Goal: Check status: Check status

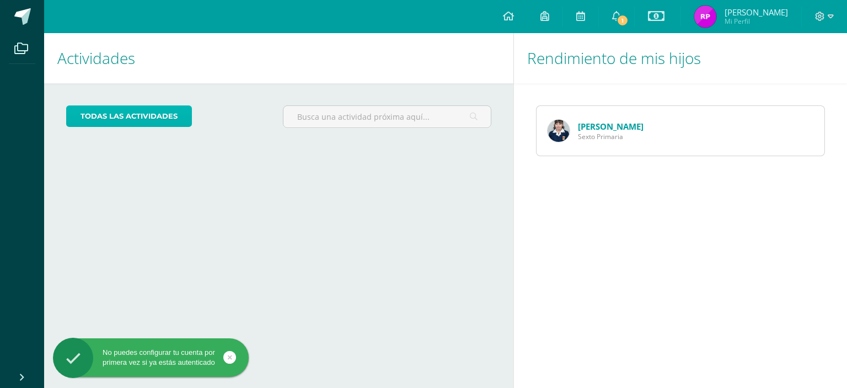
click at [94, 120] on link "todas las Actividades" at bounding box center [129, 116] width 126 height 22
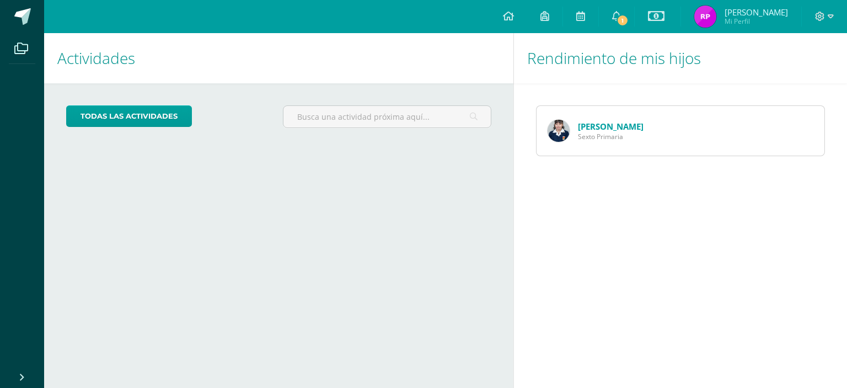
click at [602, 127] on link "[PERSON_NAME]" at bounding box center [611, 126] width 66 height 11
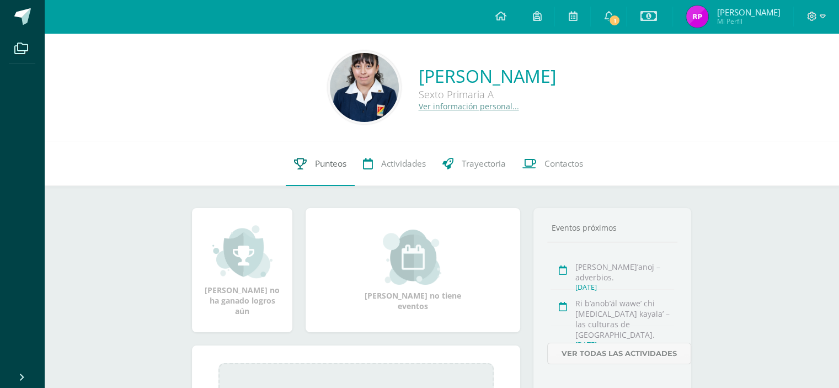
click at [322, 166] on span "Punteos" at bounding box center [330, 164] width 31 height 12
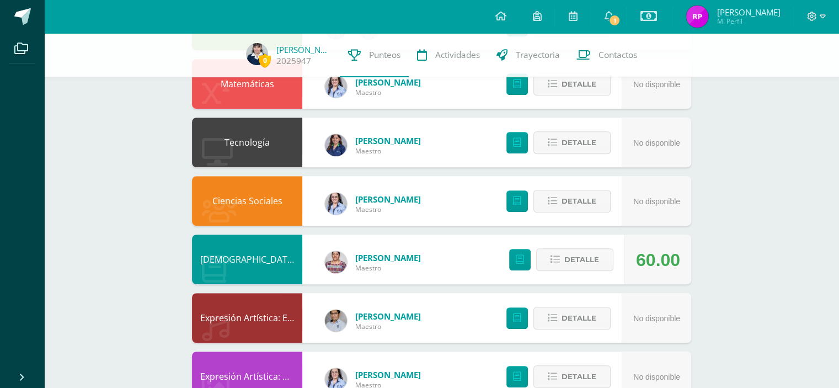
scroll to position [675, 0]
